Goal: Communication & Community: Participate in discussion

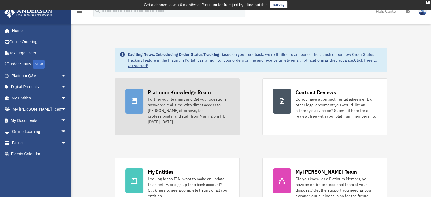
click at [171, 101] on div "Further your learning and get your questions answered real-time with direct acc…" at bounding box center [188, 110] width 81 height 28
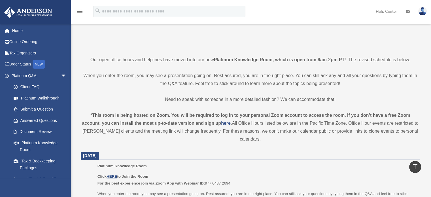
scroll to position [227, 0]
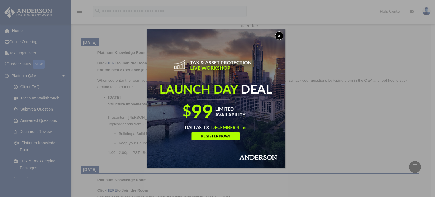
click at [279, 36] on button "x" at bounding box center [279, 35] width 9 height 9
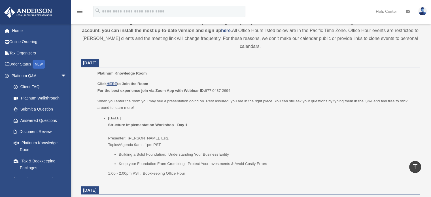
scroll to position [170, 0]
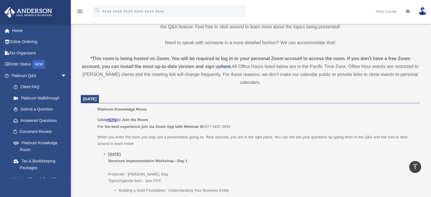
click at [161, 117] on p "Click HERE to Join the Room For the best experience join via Zoom App with Webi…" at bounding box center [256, 122] width 318 height 13
